Goal: Find specific page/section: Find specific page/section

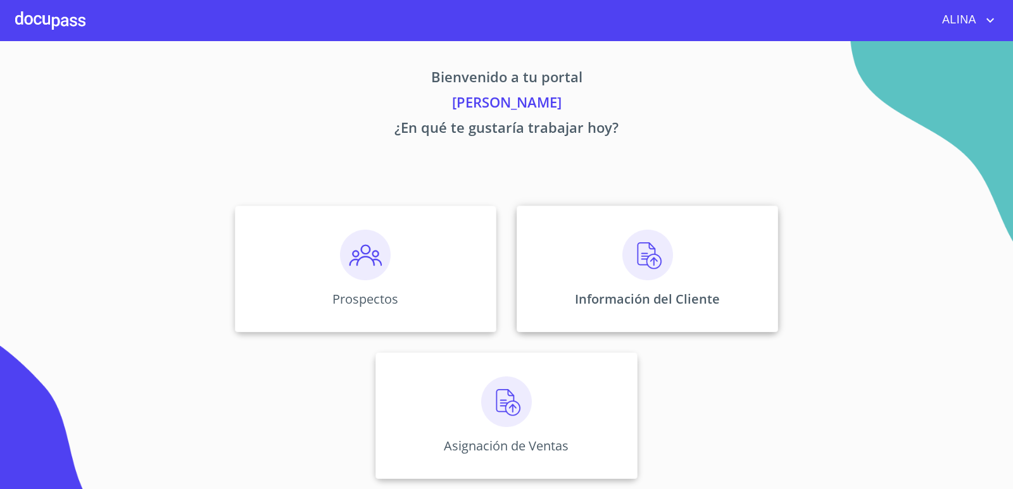
click at [584, 254] on div "Información del Cliente" at bounding box center [646, 269] width 261 height 127
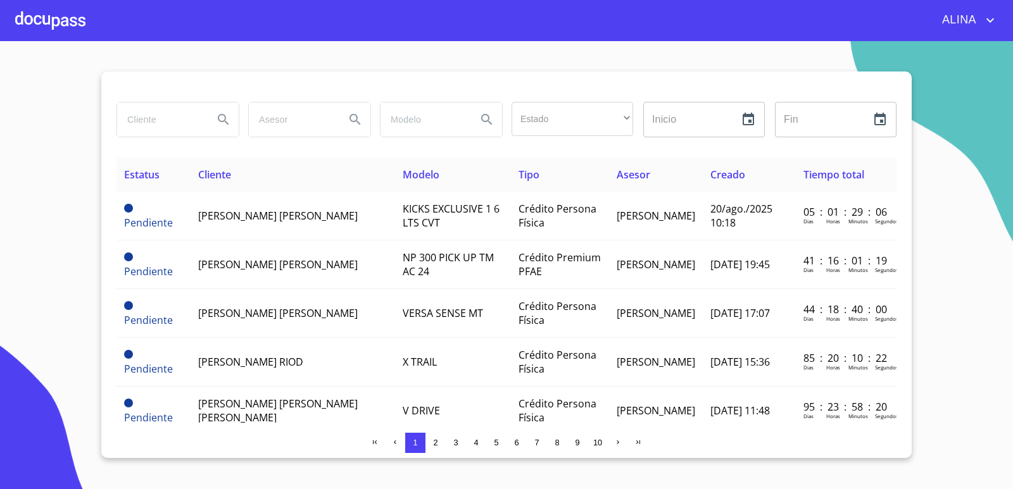
click at [146, 130] on input "search" at bounding box center [160, 120] width 86 height 34
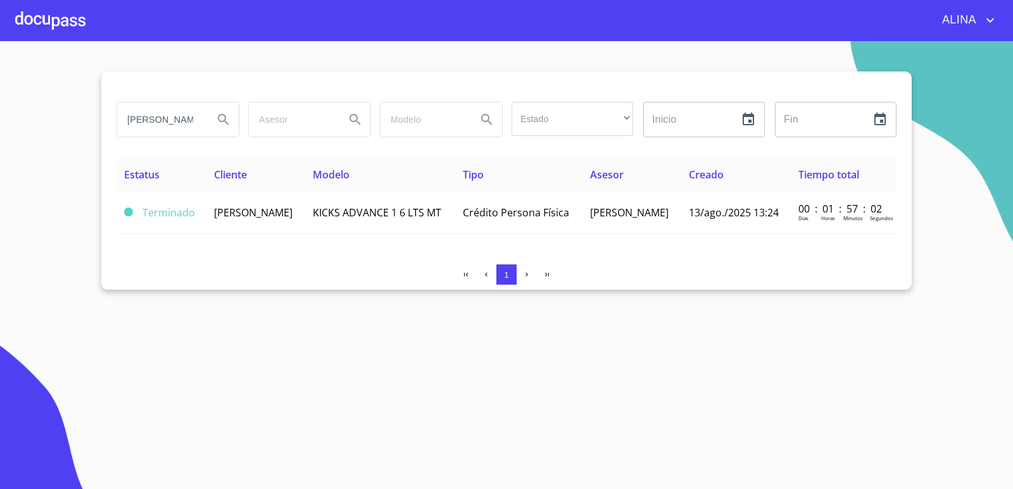
drag, startPoint x: 152, startPoint y: 120, endPoint x: 96, endPoint y: 128, distance: 56.9
click at [96, 128] on section "[PERSON_NAME] Estado ​ ​ Inicio ​ Fin ​ Estatus Cliente Modelo Tipo Asesor Crea…" at bounding box center [506, 265] width 1013 height 448
type input "S"
type input "m"
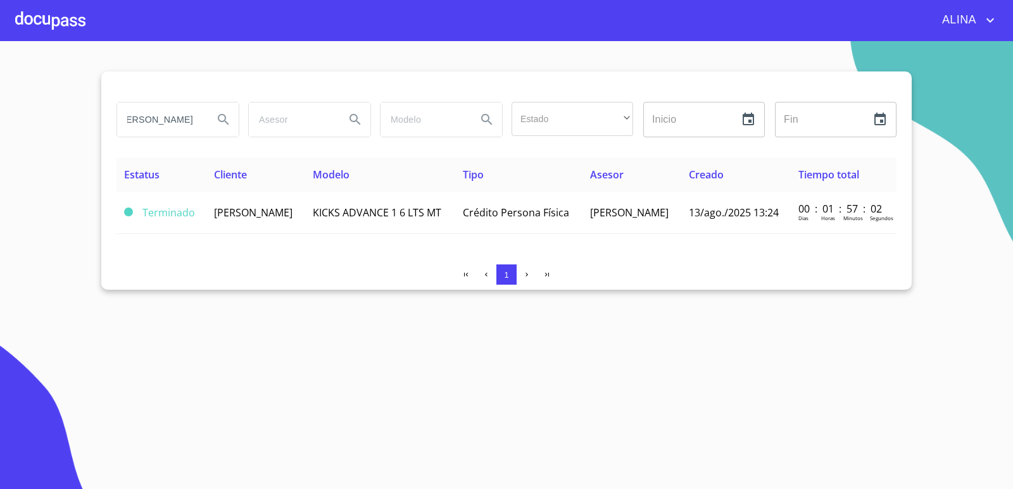
type input "[PERSON_NAME]"
click at [228, 118] on icon "Search" at bounding box center [223, 119] width 15 height 15
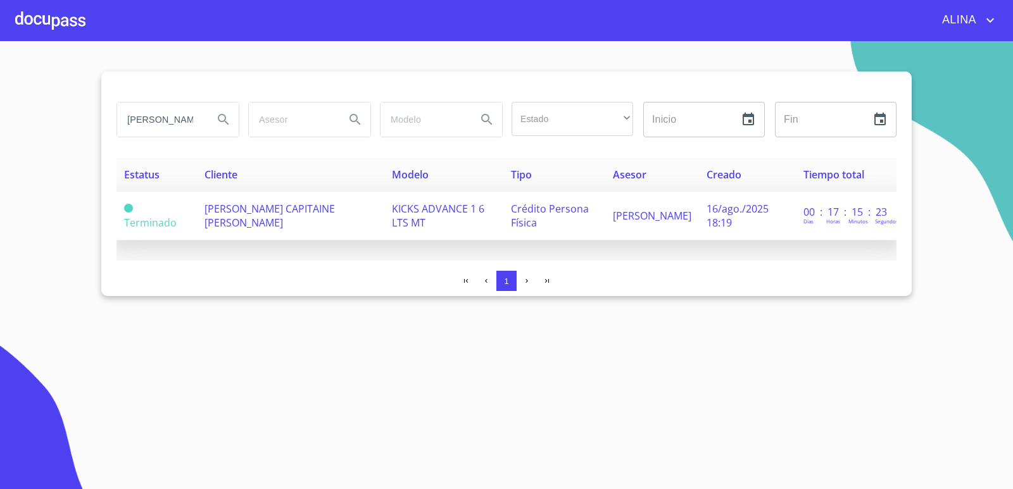
click at [256, 218] on td "[PERSON_NAME] CAPITAINE [PERSON_NAME]" at bounding box center [290, 216] width 187 height 49
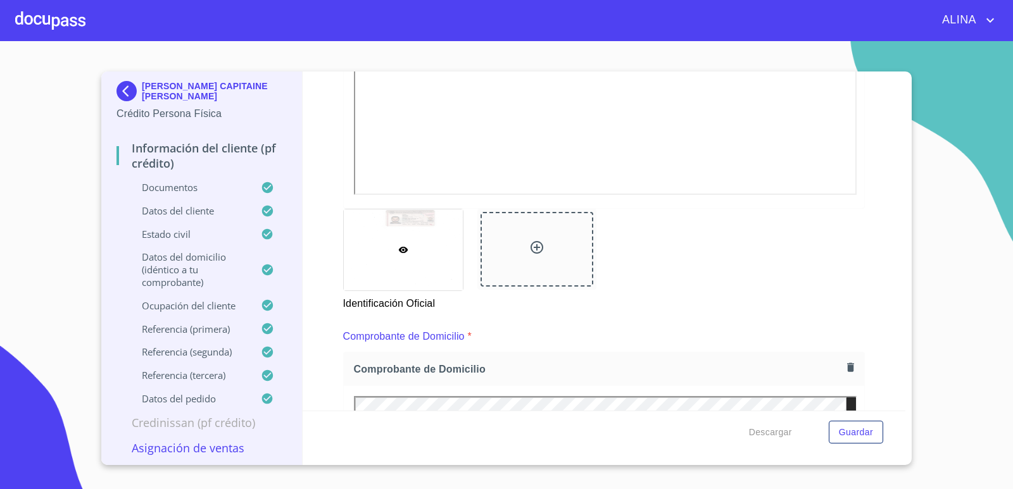
scroll to position [127, 0]
